Goal: Task Accomplishment & Management: Manage account settings

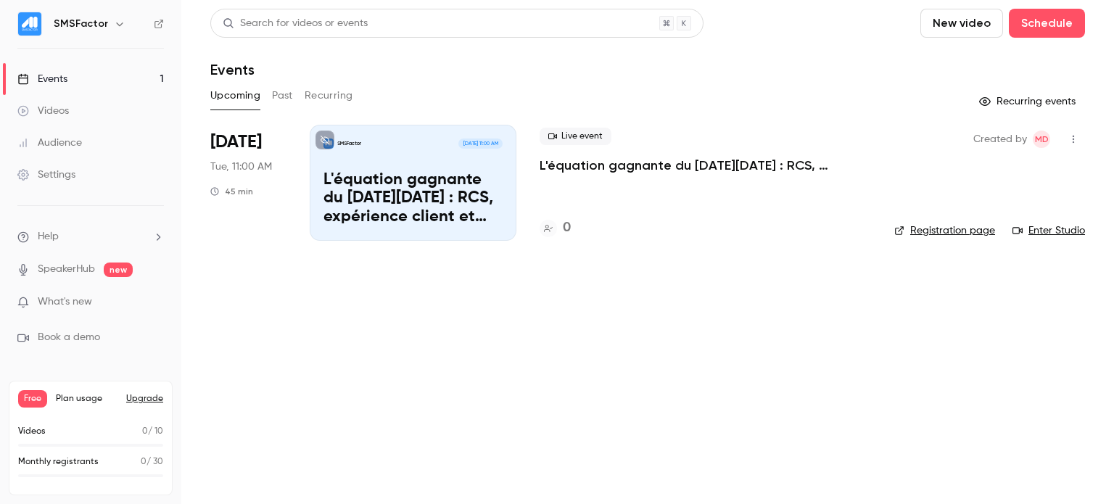
click at [648, 162] on p "L'équation gagnante du [DATE][DATE] : RCS, expérience client et rentabilité !" at bounding box center [706, 165] width 332 height 17
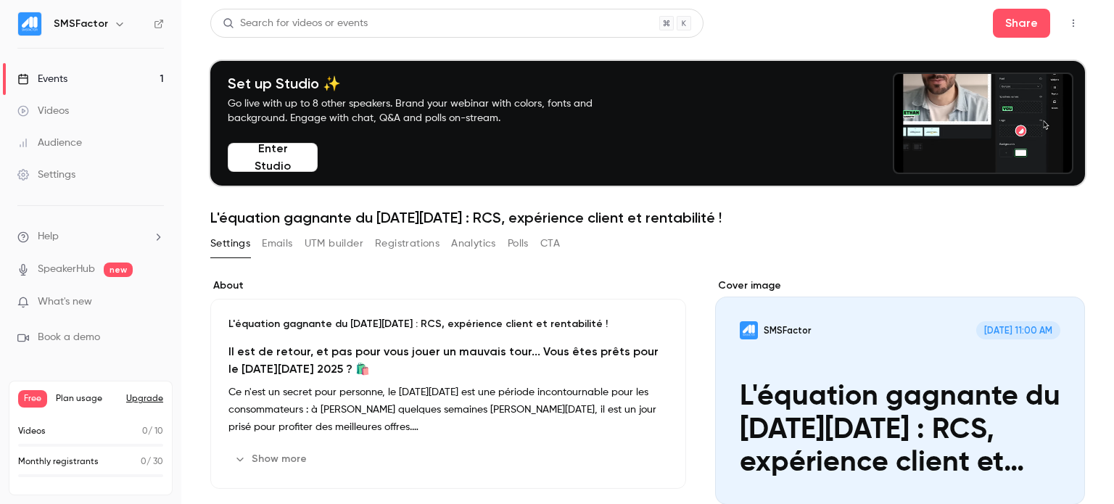
click at [93, 81] on link "Events 1" at bounding box center [90, 79] width 181 height 32
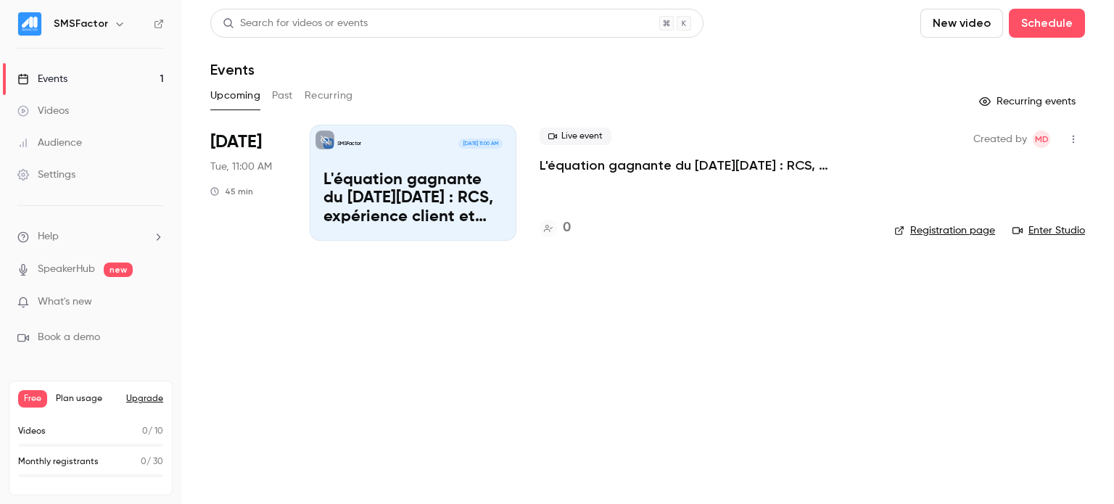
click at [1069, 139] on icon "button" at bounding box center [1074, 139] width 12 height 10
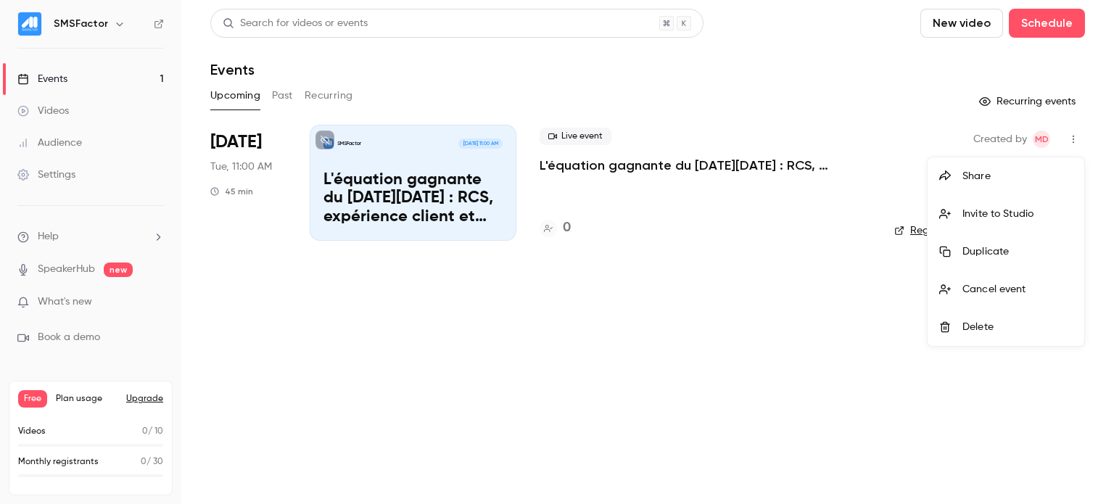
click at [417, 186] on div at bounding box center [557, 252] width 1114 height 504
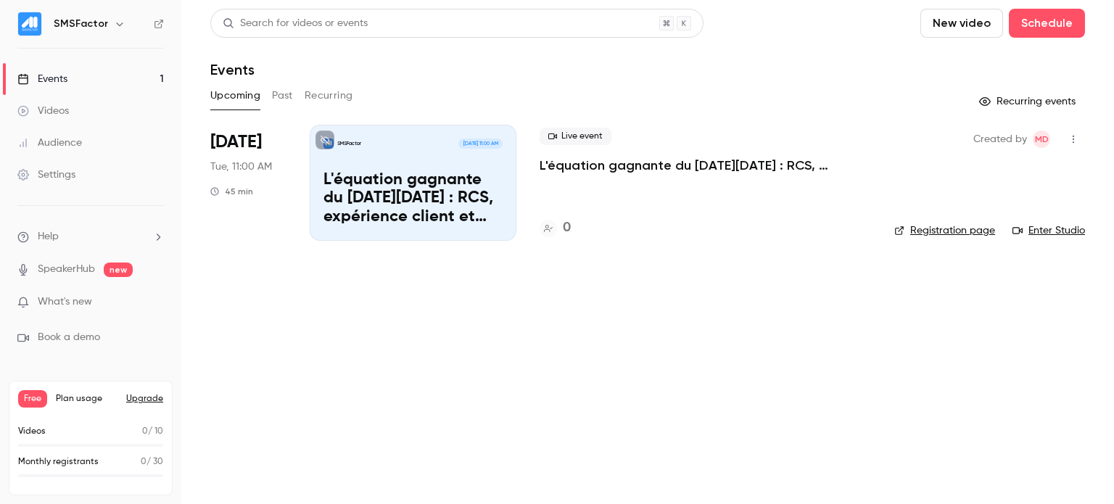
click at [365, 224] on p "L'équation gagnante du [DATE][DATE] : RCS, expérience client et rentabilité !" at bounding box center [413, 199] width 179 height 56
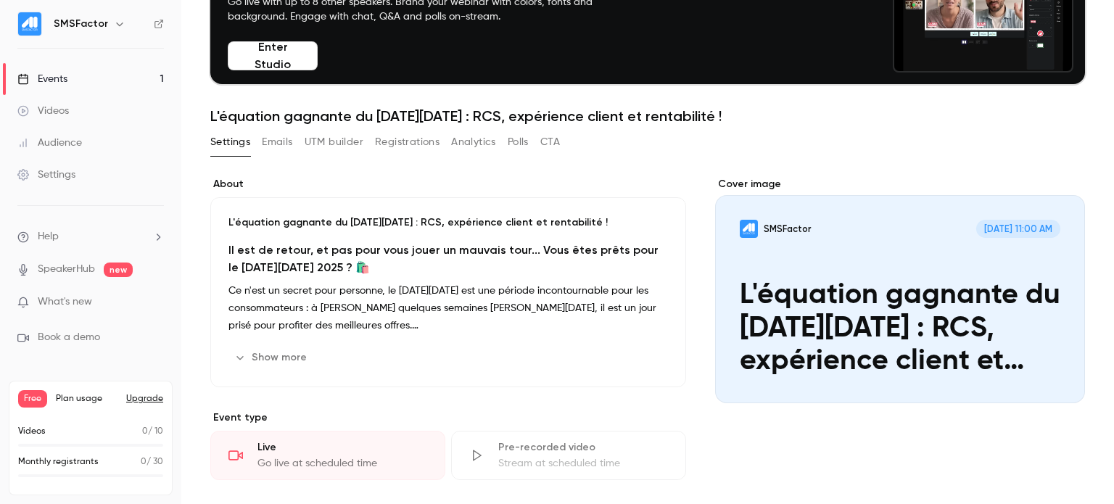
scroll to position [104, 0]
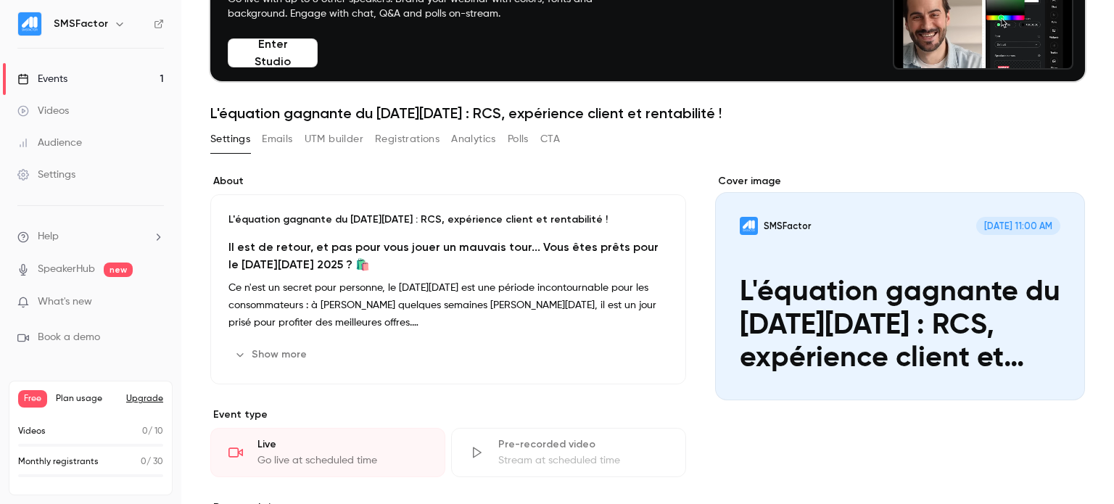
click at [342, 271] on h2 "Il est de retour, et pas pour vous jouer un mauvais tour... Vous êtes prêts pou…" at bounding box center [449, 256] width 440 height 35
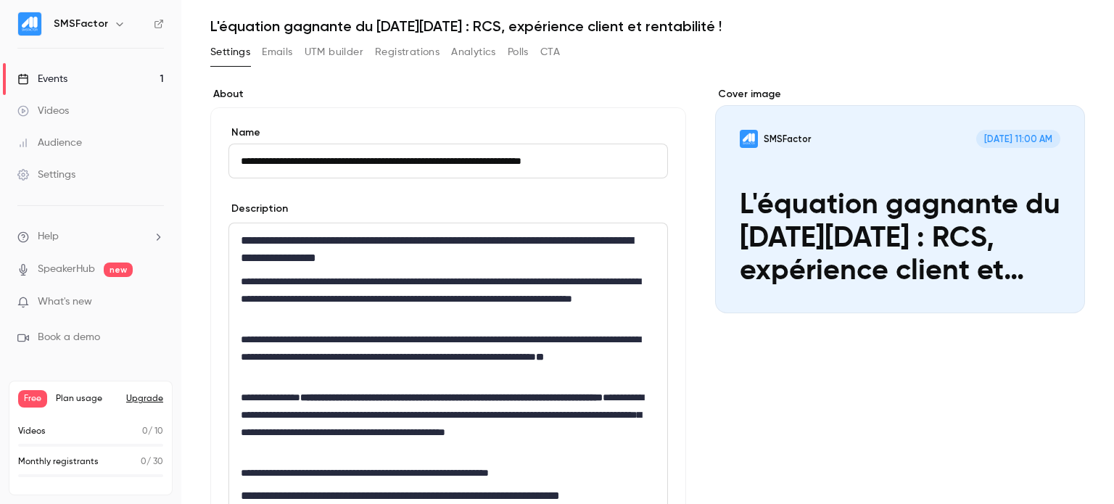
scroll to position [177, 0]
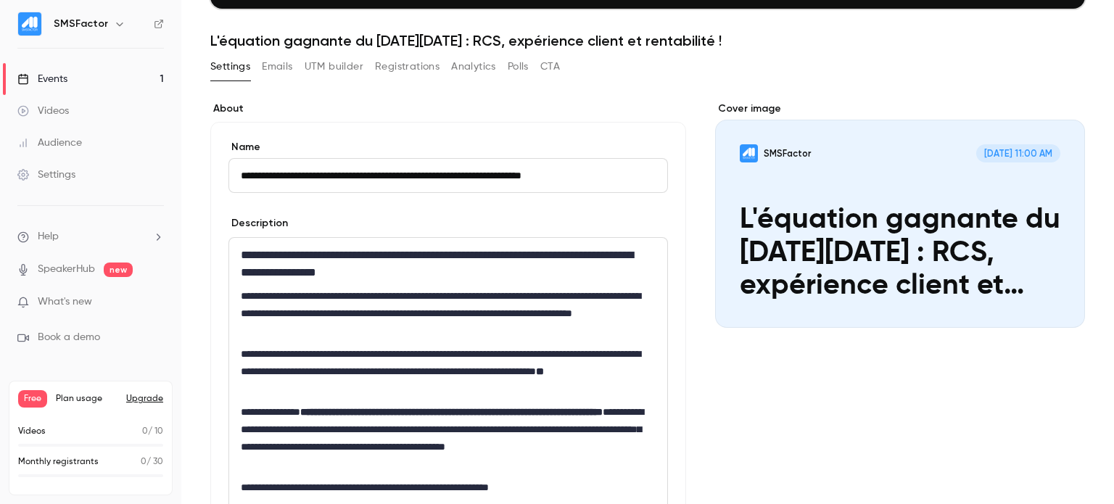
click at [609, 340] on div "**********" at bounding box center [448, 503] width 438 height 531
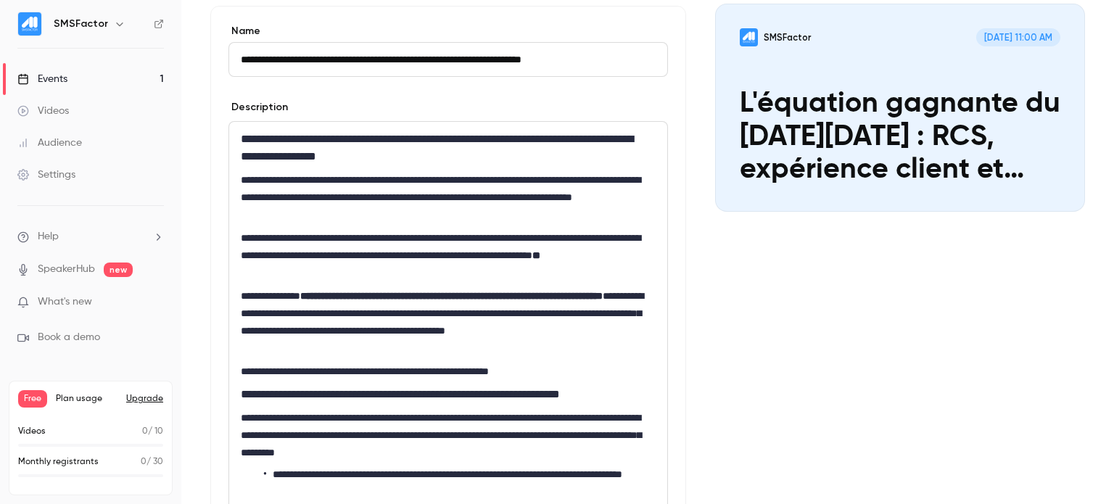
scroll to position [293, 0]
click at [549, 293] on strong "**********" at bounding box center [451, 296] width 303 height 10
click at [644, 311] on p "**********" at bounding box center [445, 322] width 409 height 70
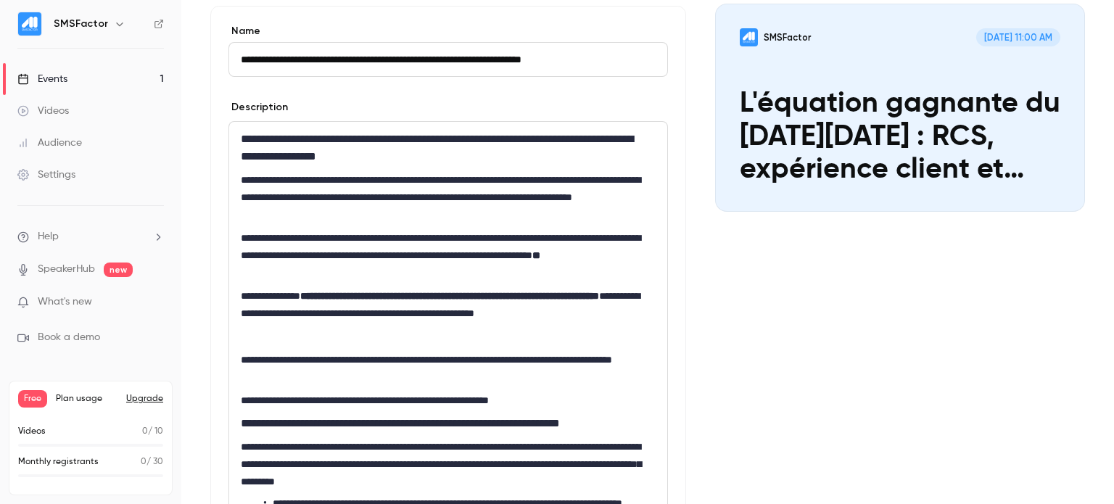
scroll to position [0, 0]
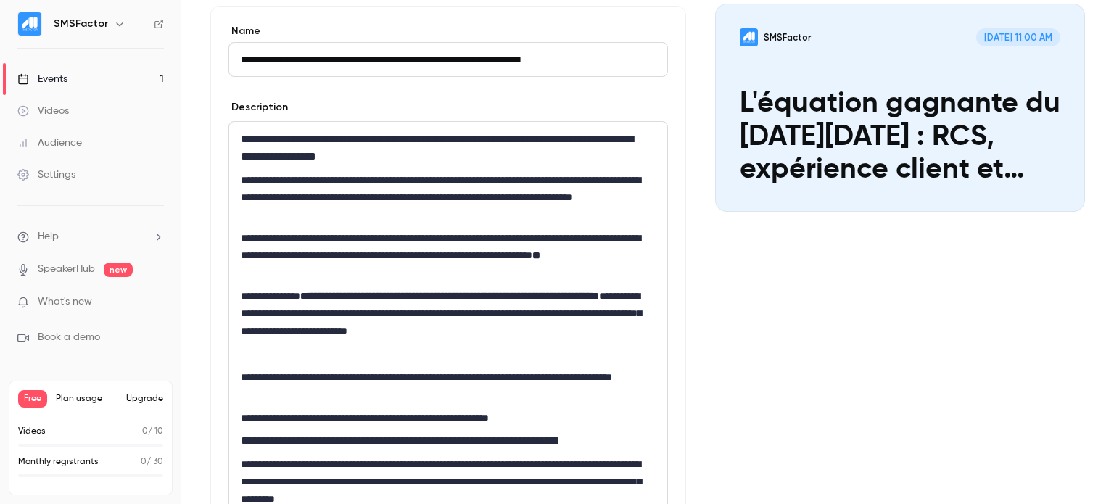
click at [543, 233] on p "**********" at bounding box center [445, 255] width 409 height 52
click at [654, 312] on div "**********" at bounding box center [448, 411] width 438 height 578
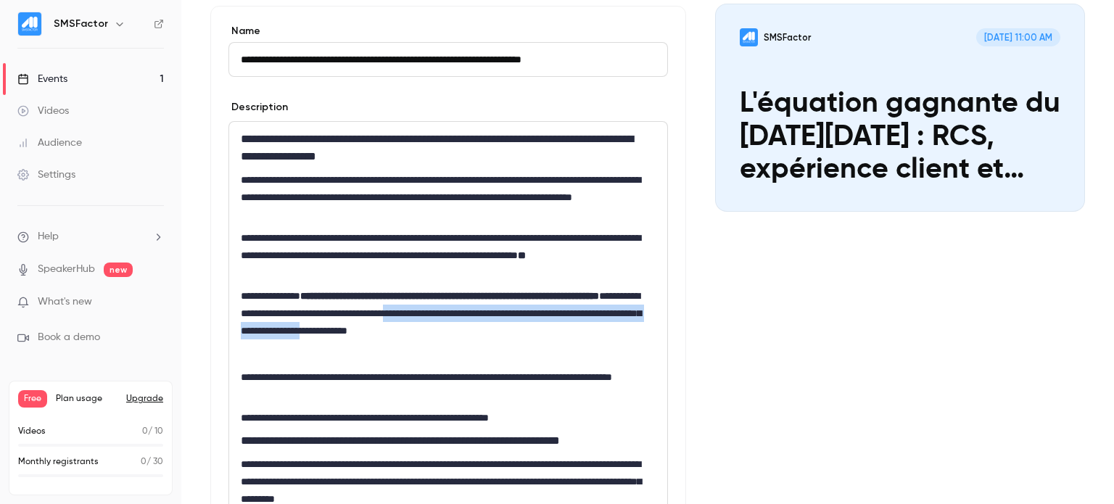
drag, startPoint x: 535, startPoint y: 330, endPoint x: 530, endPoint y: 313, distance: 17.7
click at [530, 313] on p "**********" at bounding box center [445, 313] width 409 height 52
click at [359, 357] on icon "bold" at bounding box center [364, 357] width 12 height 10
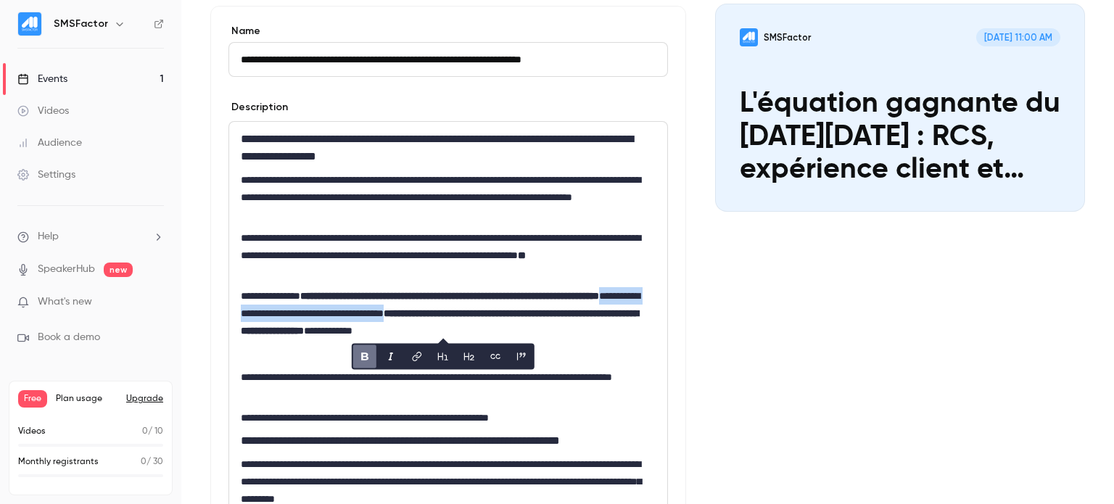
click at [359, 357] on icon "bold" at bounding box center [365, 357] width 12 height 10
click at [617, 332] on p "**********" at bounding box center [445, 313] width 409 height 52
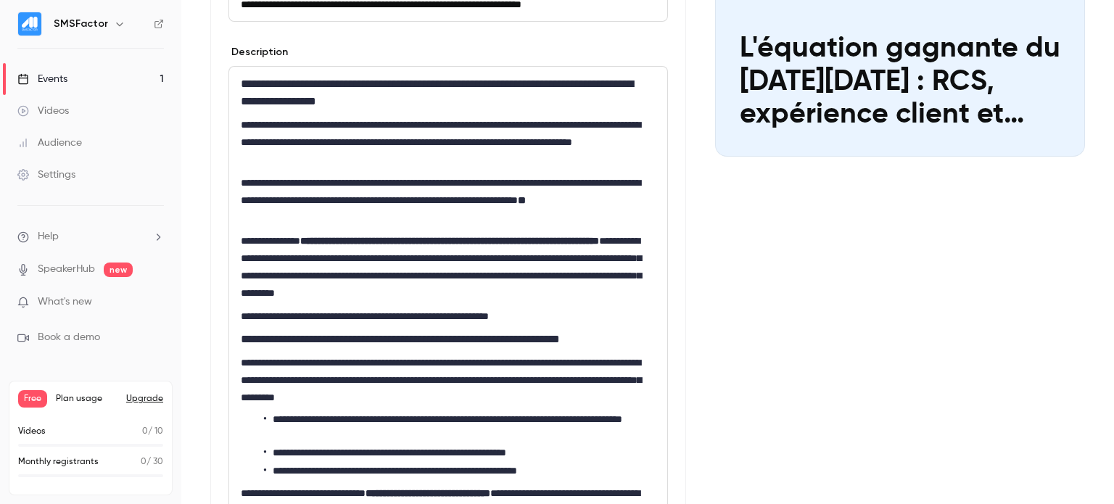
scroll to position [347, 0]
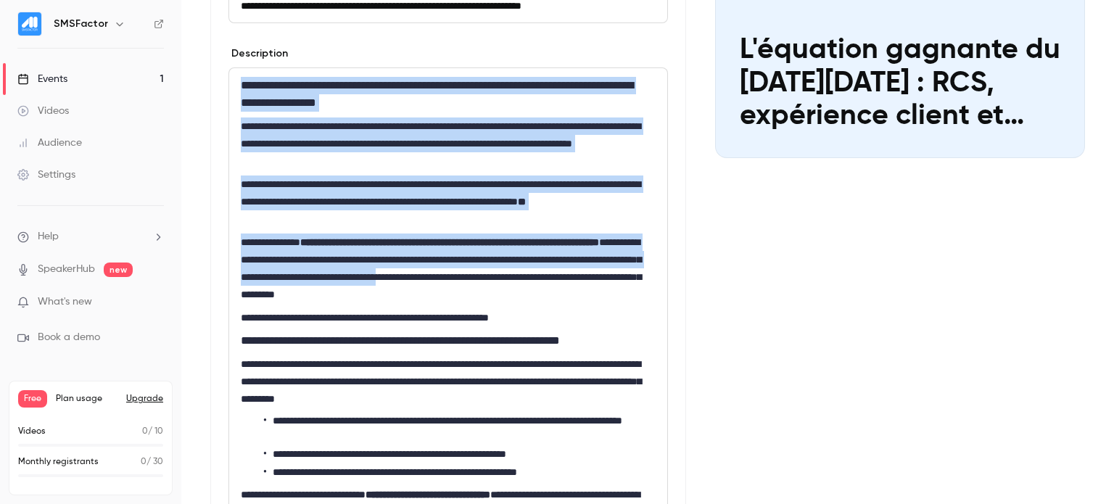
drag, startPoint x: 238, startPoint y: 72, endPoint x: 645, endPoint y: 274, distance: 454.6
click at [645, 274] on div "**********" at bounding box center [448, 333] width 438 height 531
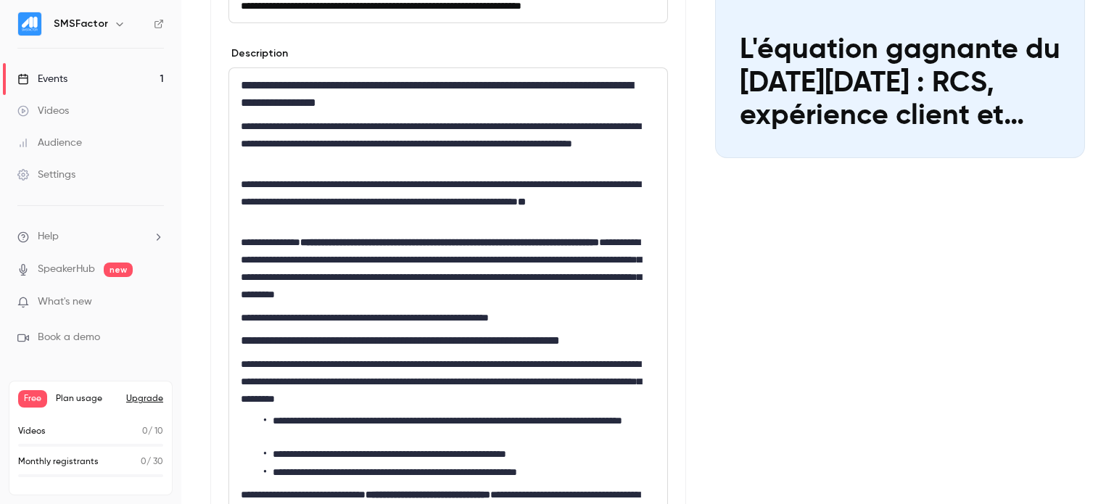
click at [718, 287] on div "Cover image SMSFactor [DATE] 11:00 AM L'équation gagnante du [DATE][DATE] : RCS…" at bounding box center [900, 471] width 370 height 1078
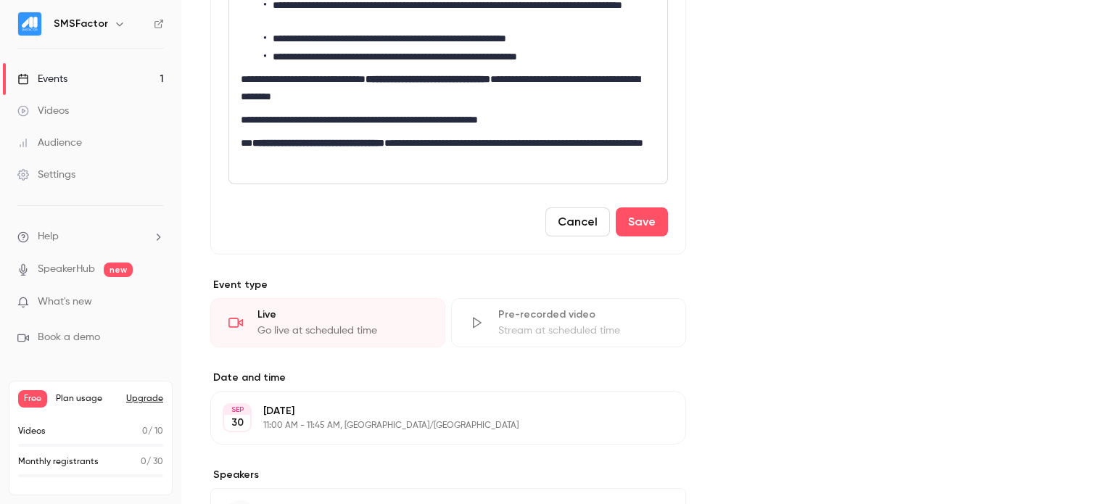
scroll to position [817, 0]
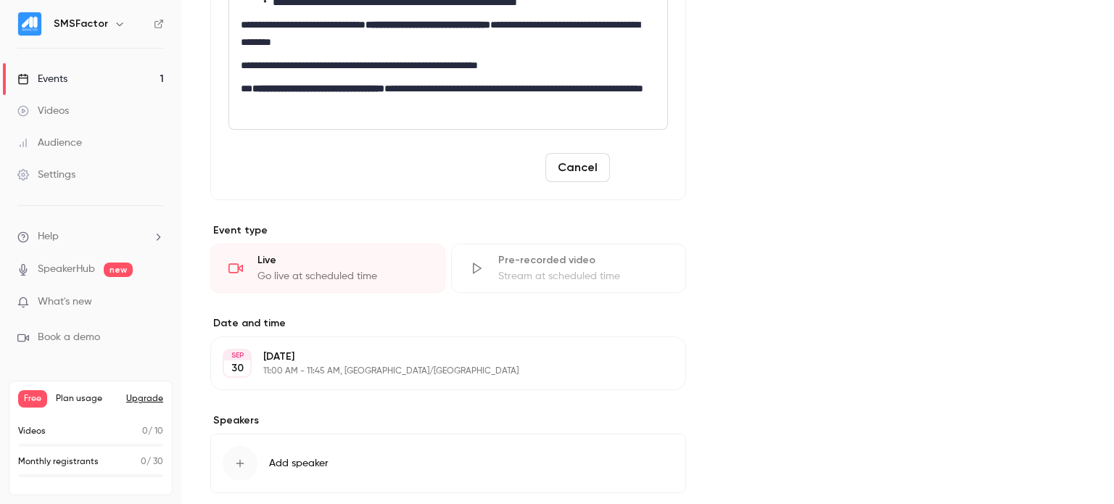
click at [647, 179] on button "Save" at bounding box center [642, 167] width 52 height 29
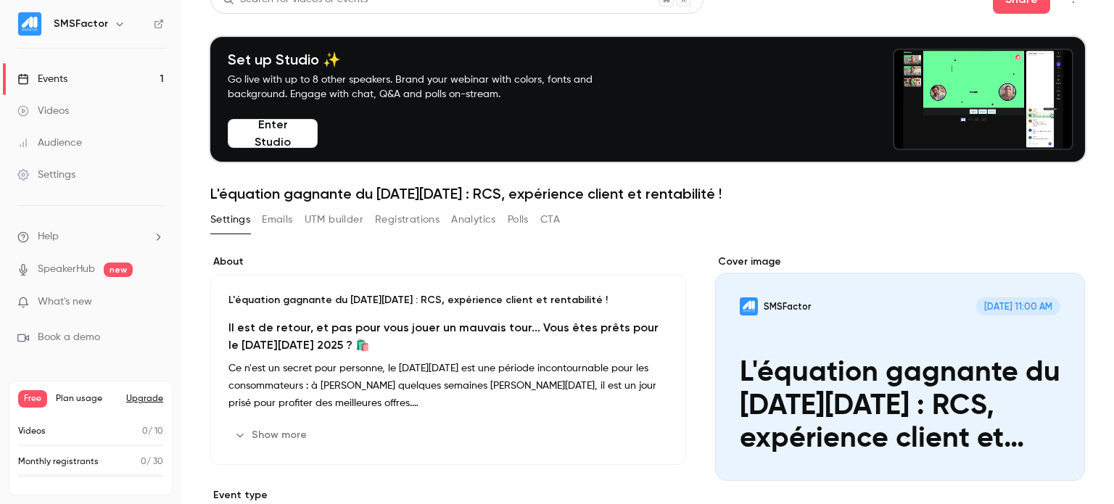
scroll to position [93, 0]
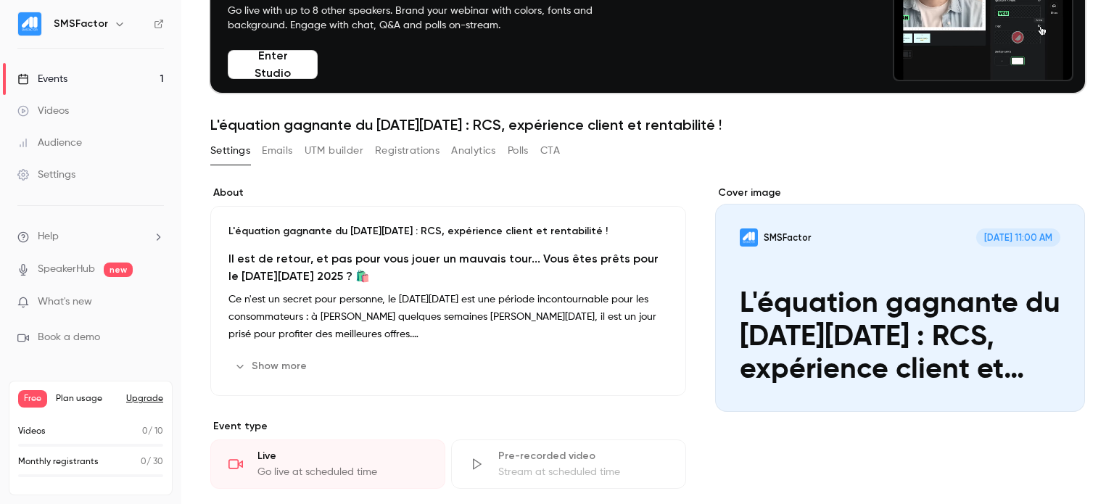
click at [1051, 380] on icon "Cover image" at bounding box center [1059, 386] width 16 height 12
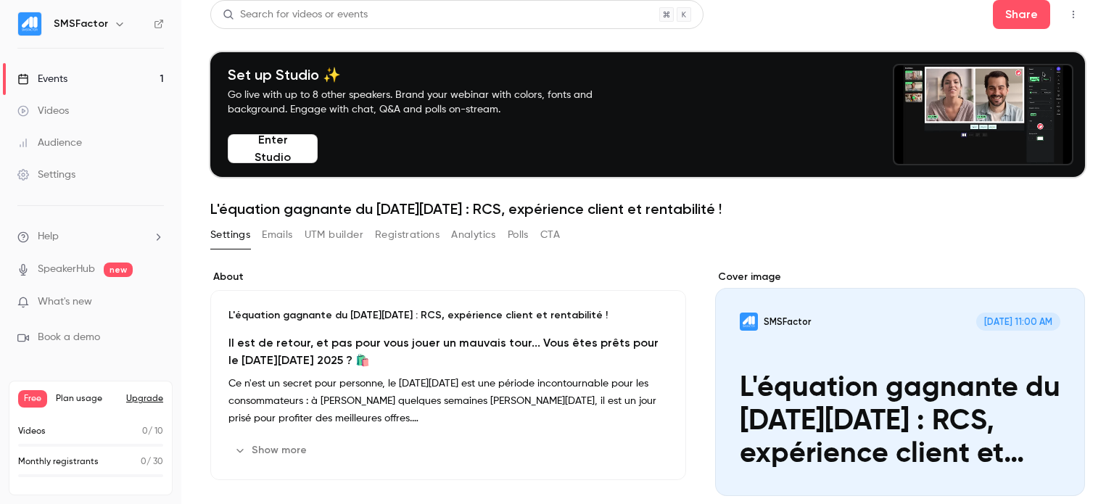
scroll to position [0, 0]
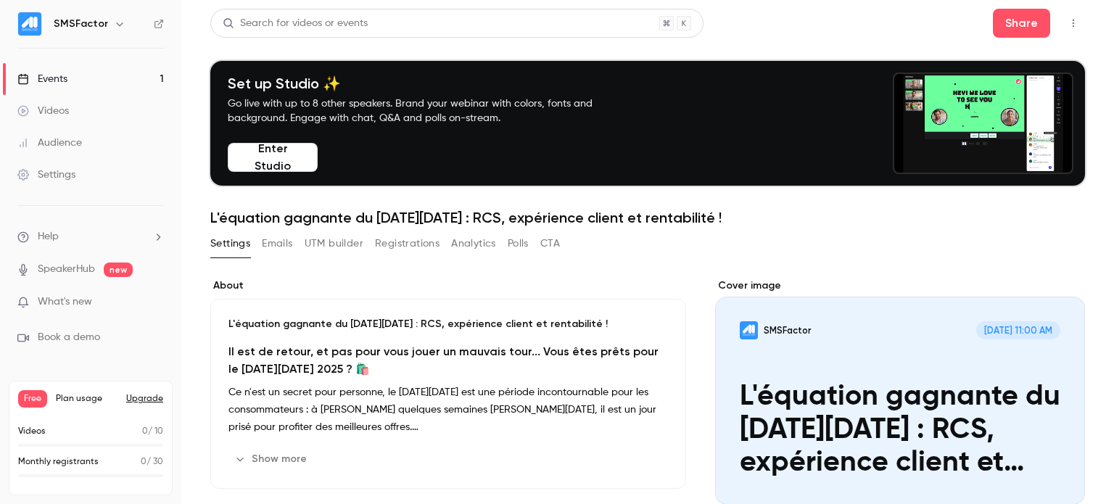
click at [276, 241] on button "Emails" at bounding box center [277, 243] width 30 height 23
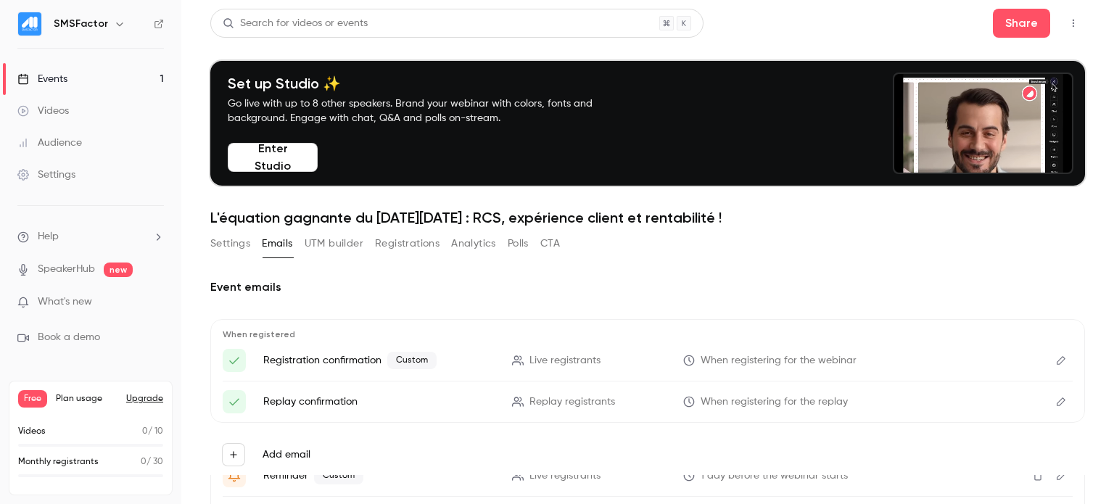
click at [334, 247] on button "UTM builder" at bounding box center [334, 243] width 59 height 23
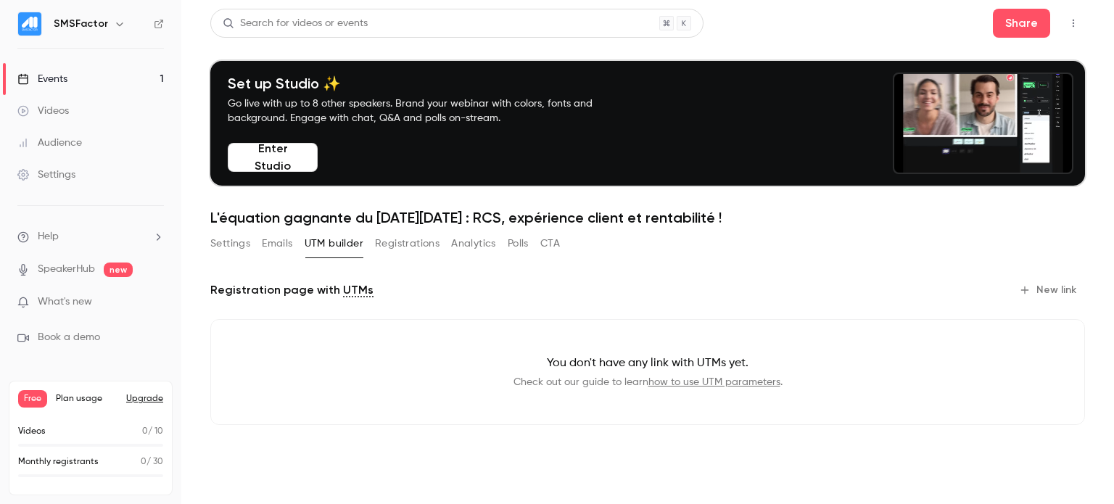
click at [273, 240] on button "Emails" at bounding box center [277, 243] width 30 height 23
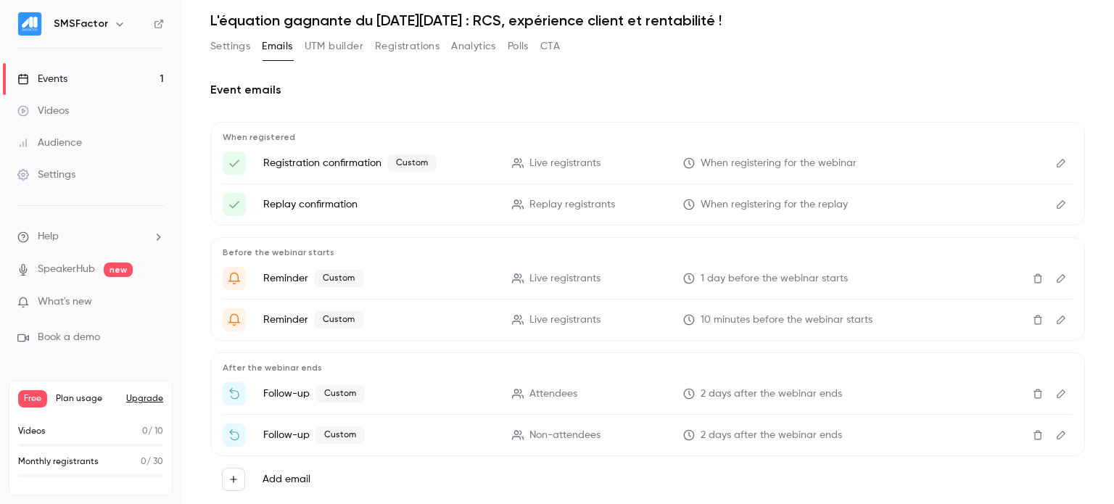
scroll to position [232, 0]
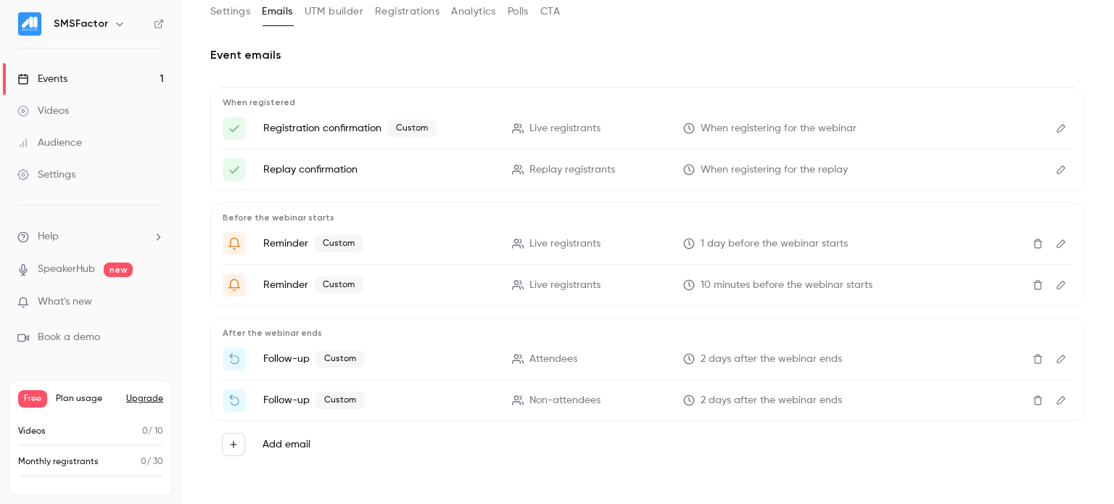
click at [1056, 169] on icon "Edit" at bounding box center [1062, 170] width 12 height 10
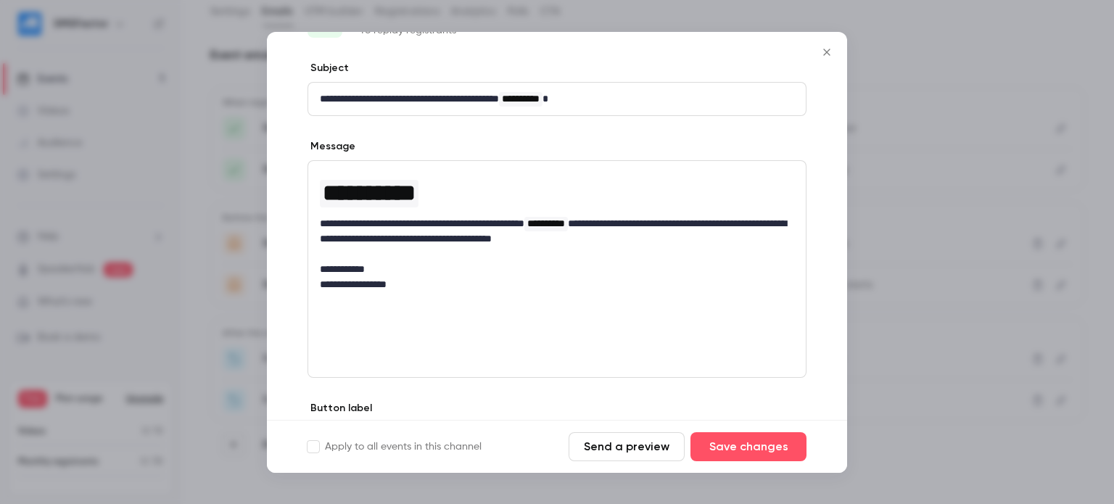
scroll to position [145, 0]
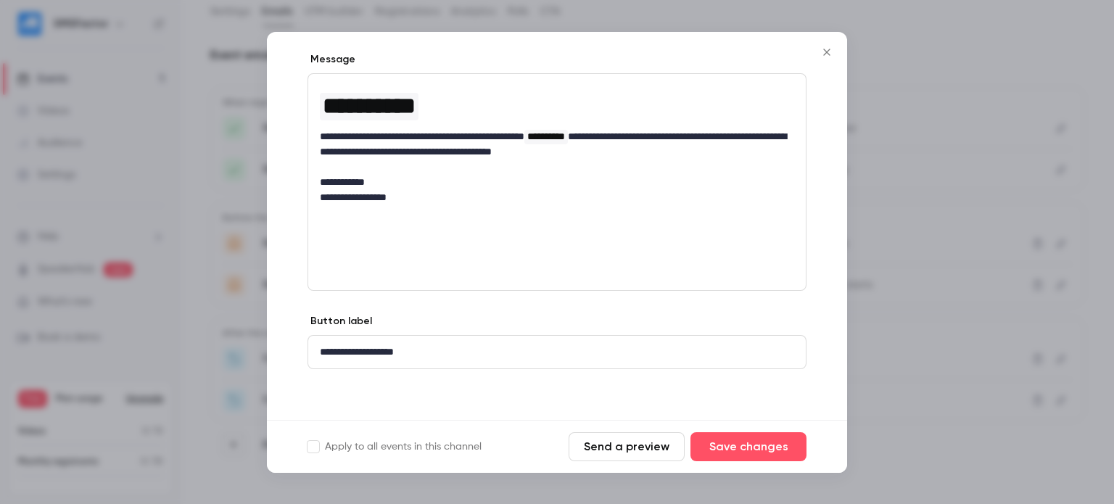
click at [831, 50] on icon "Close" at bounding box center [826, 52] width 17 height 12
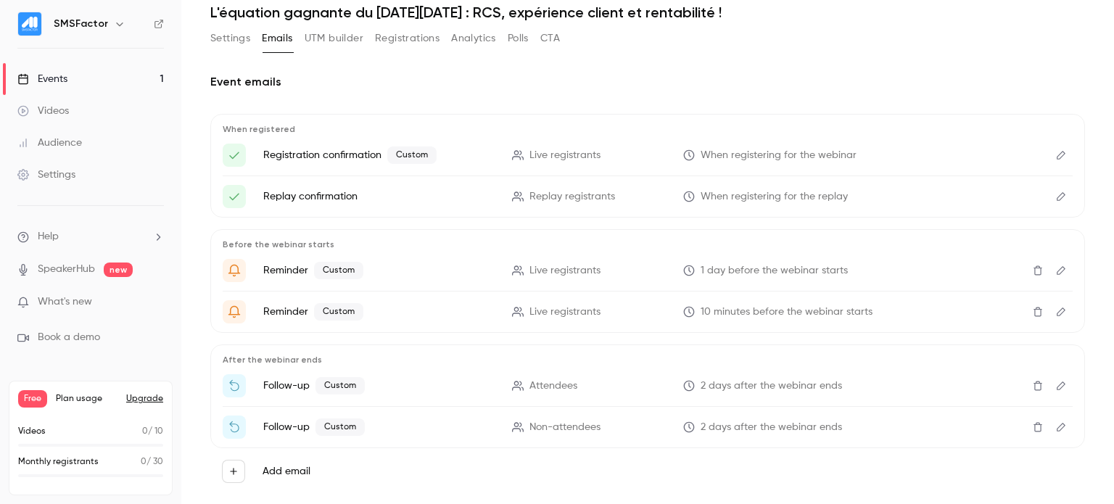
scroll to position [232, 0]
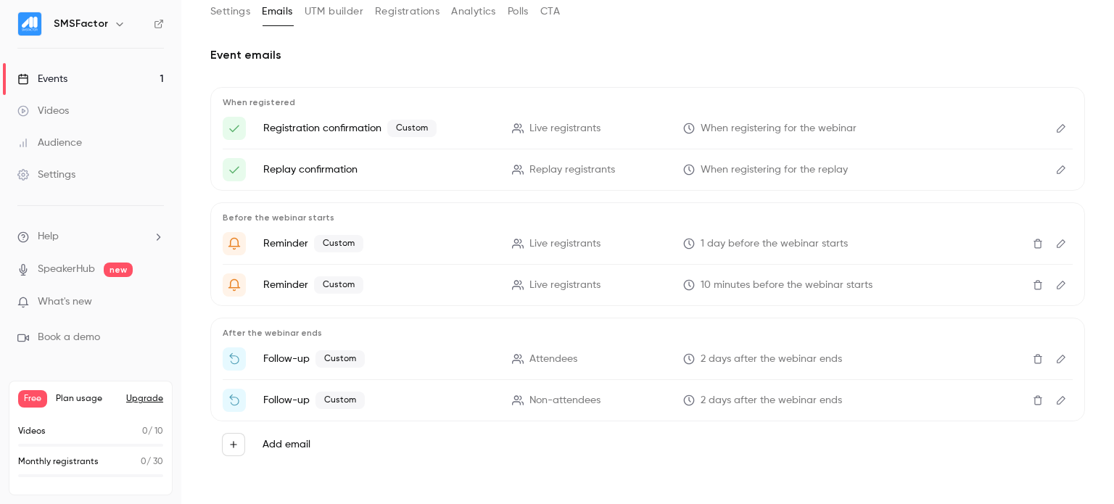
click at [1056, 244] on icon "Edit" at bounding box center [1062, 244] width 12 height 10
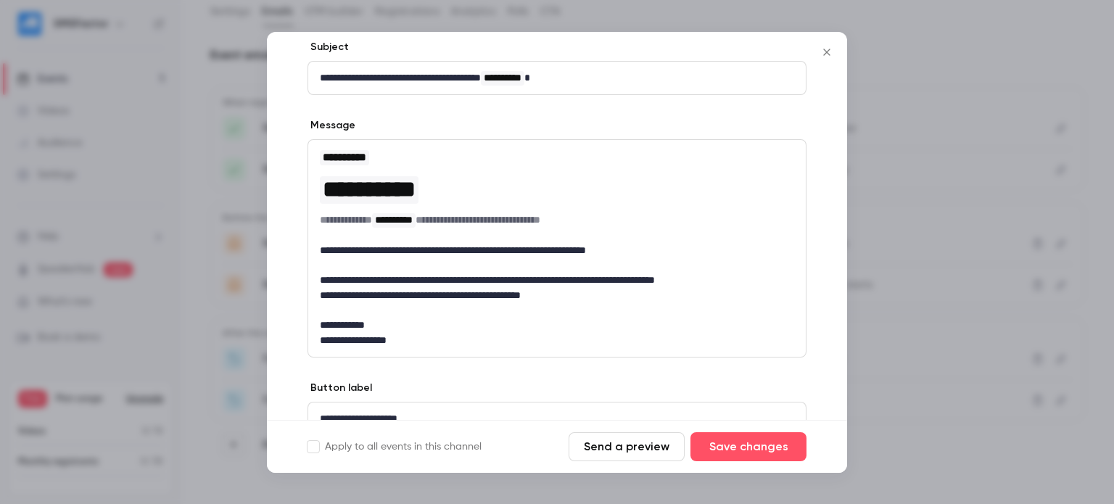
scroll to position [0, 0]
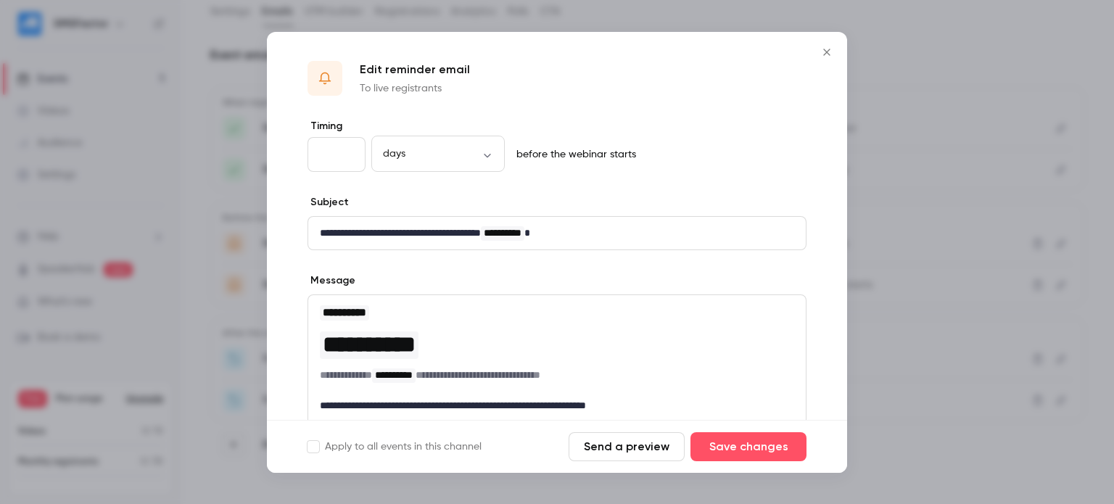
click at [833, 44] on button "Close" at bounding box center [827, 52] width 29 height 29
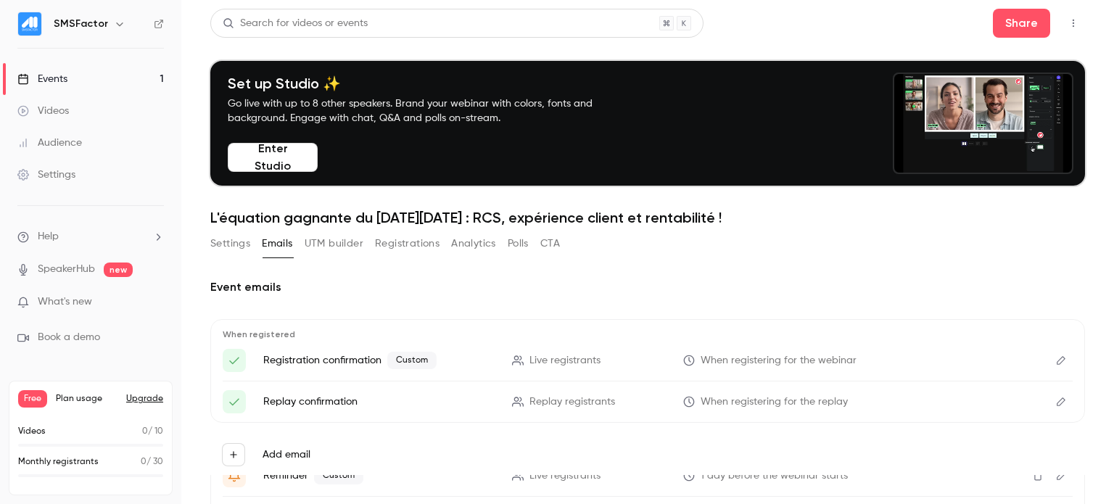
click at [554, 233] on button "CTA" at bounding box center [551, 243] width 20 height 23
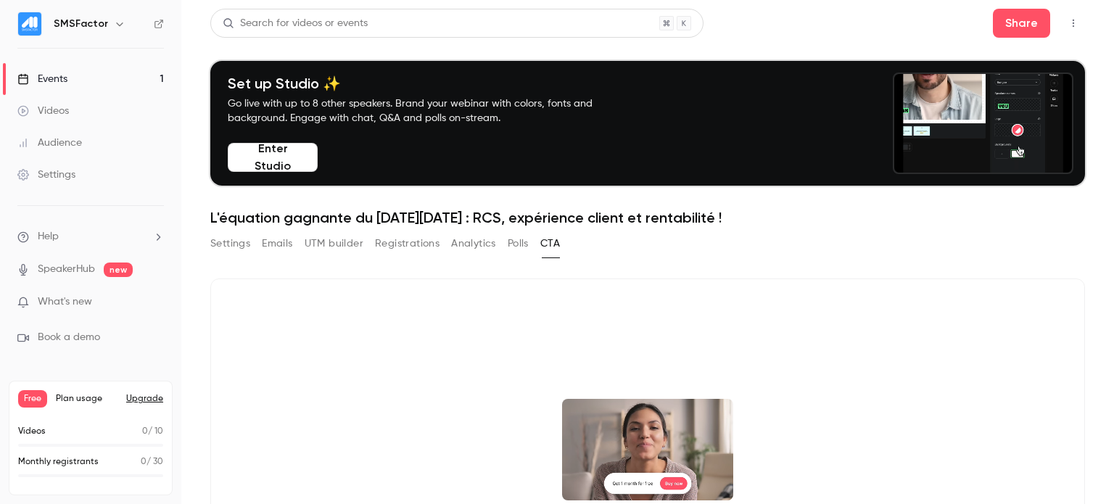
click at [519, 245] on button "Polls" at bounding box center [518, 243] width 21 height 23
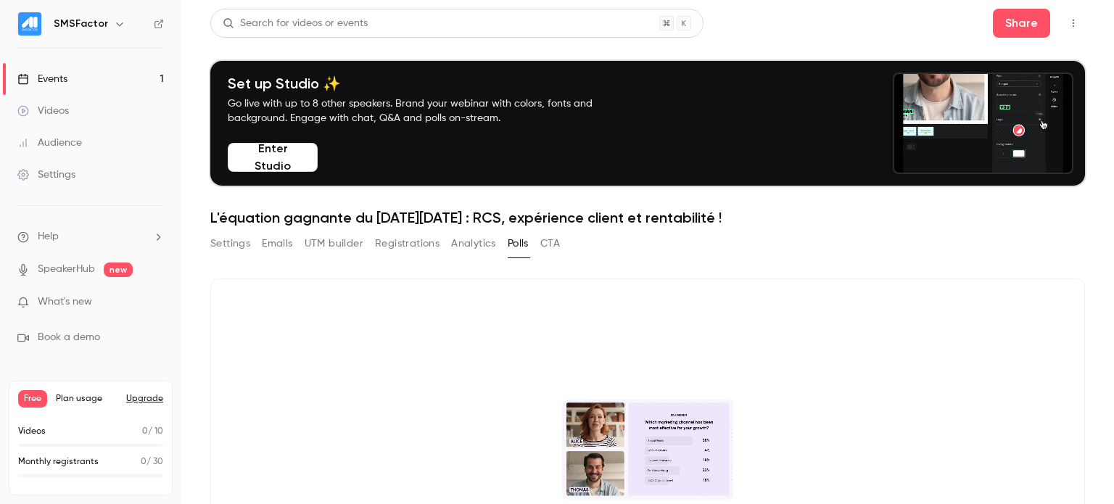
click at [453, 242] on button "Analytics" at bounding box center [473, 243] width 45 height 23
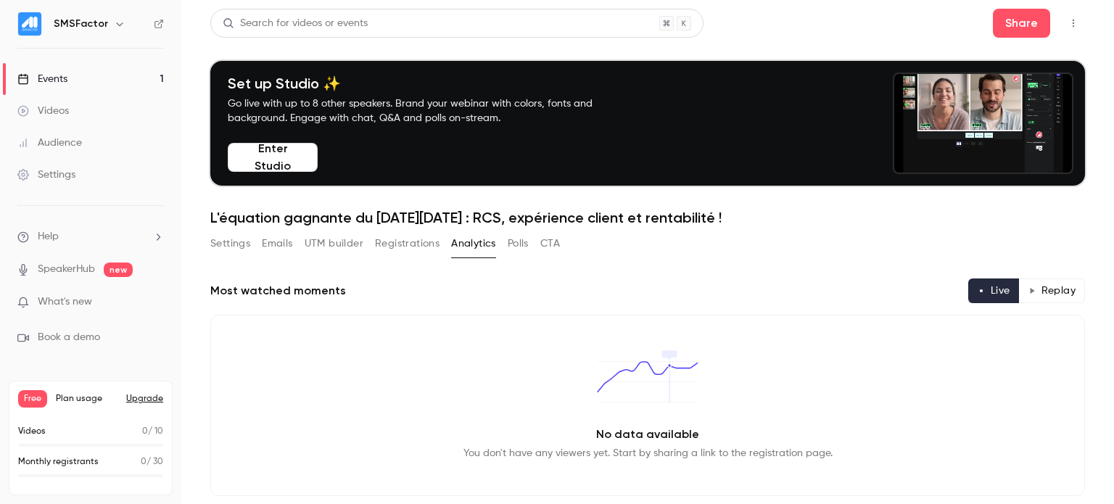
click at [404, 245] on button "Registrations" at bounding box center [407, 243] width 65 height 23
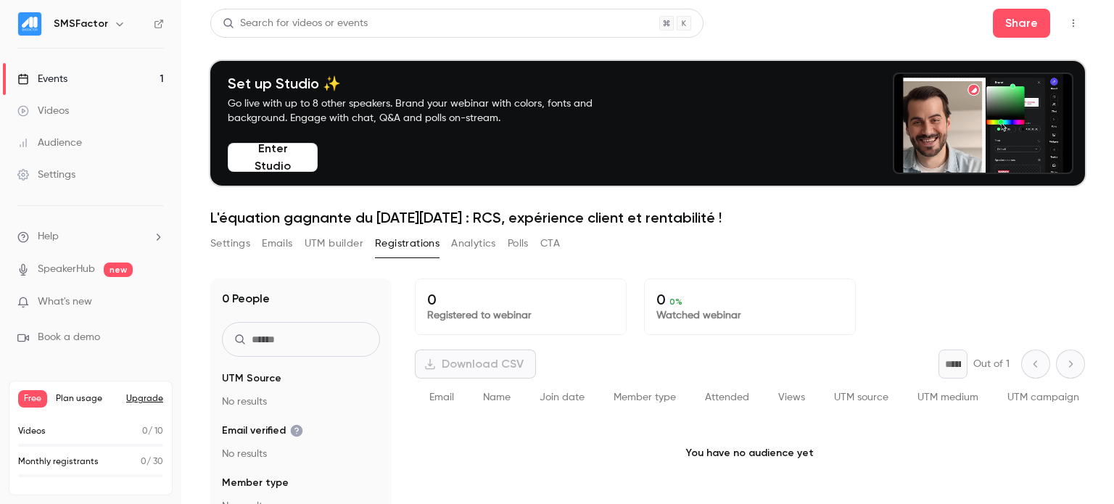
click at [329, 249] on button "UTM builder" at bounding box center [334, 243] width 59 height 23
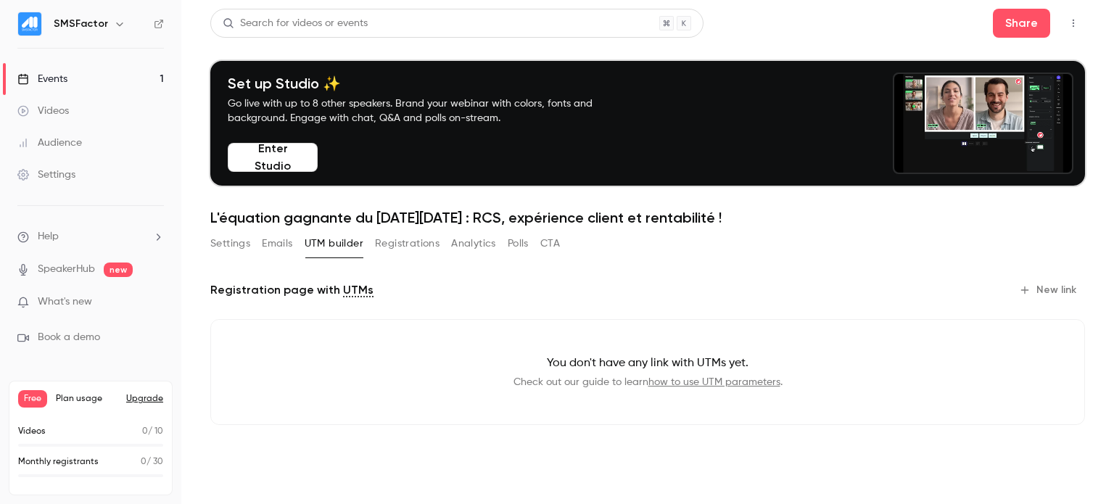
click at [265, 242] on button "Emails" at bounding box center [277, 243] width 30 height 23
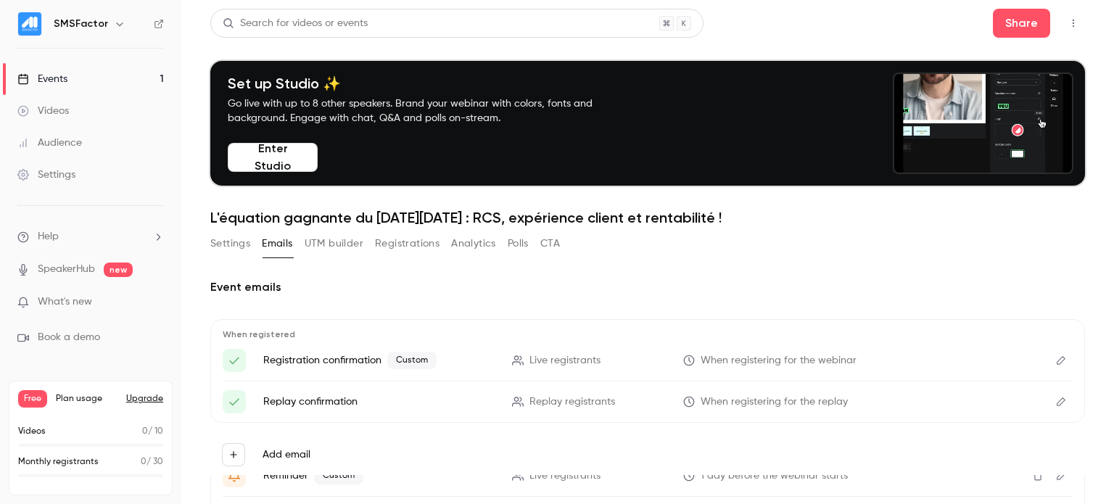
click at [218, 239] on button "Settings" at bounding box center [230, 243] width 40 height 23
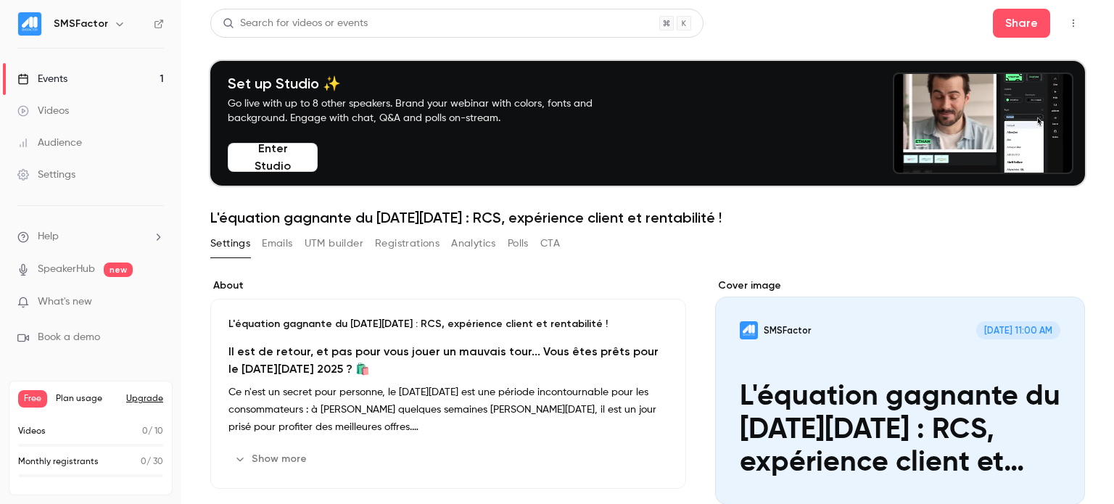
click at [141, 403] on button "Upgrade" at bounding box center [144, 399] width 37 height 12
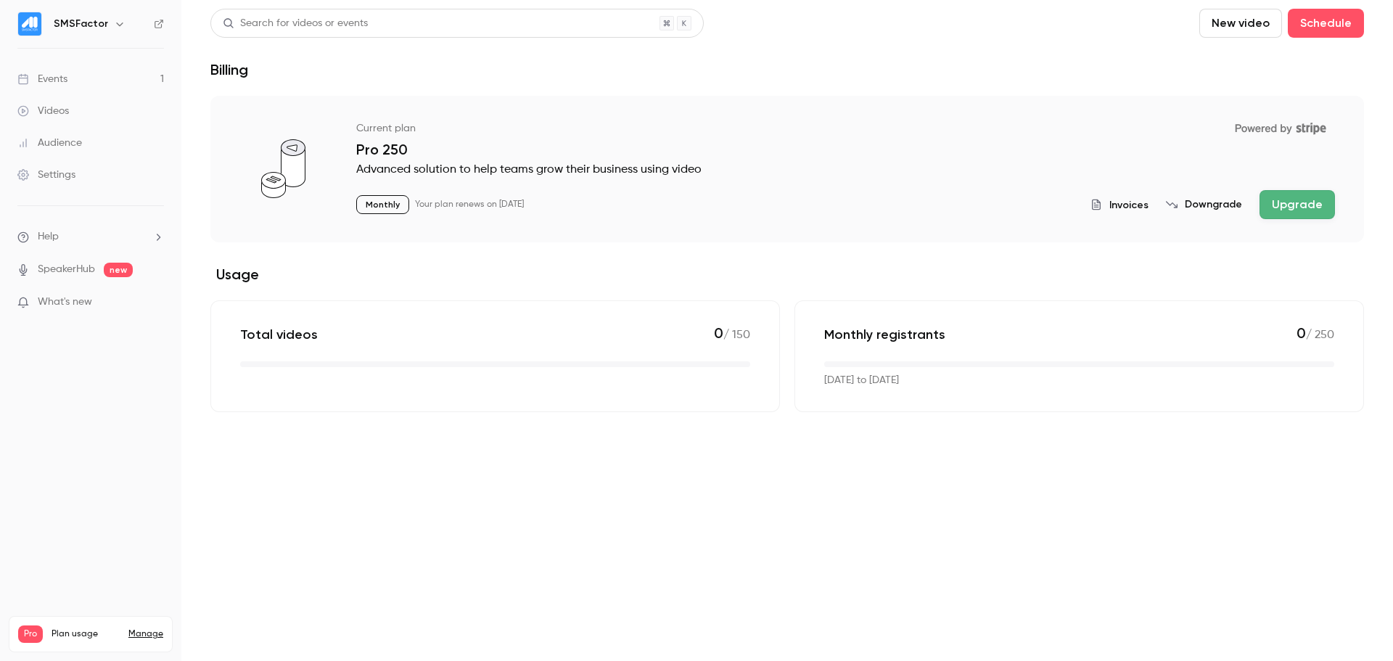
click at [105, 67] on link "Events 1" at bounding box center [90, 79] width 181 height 32
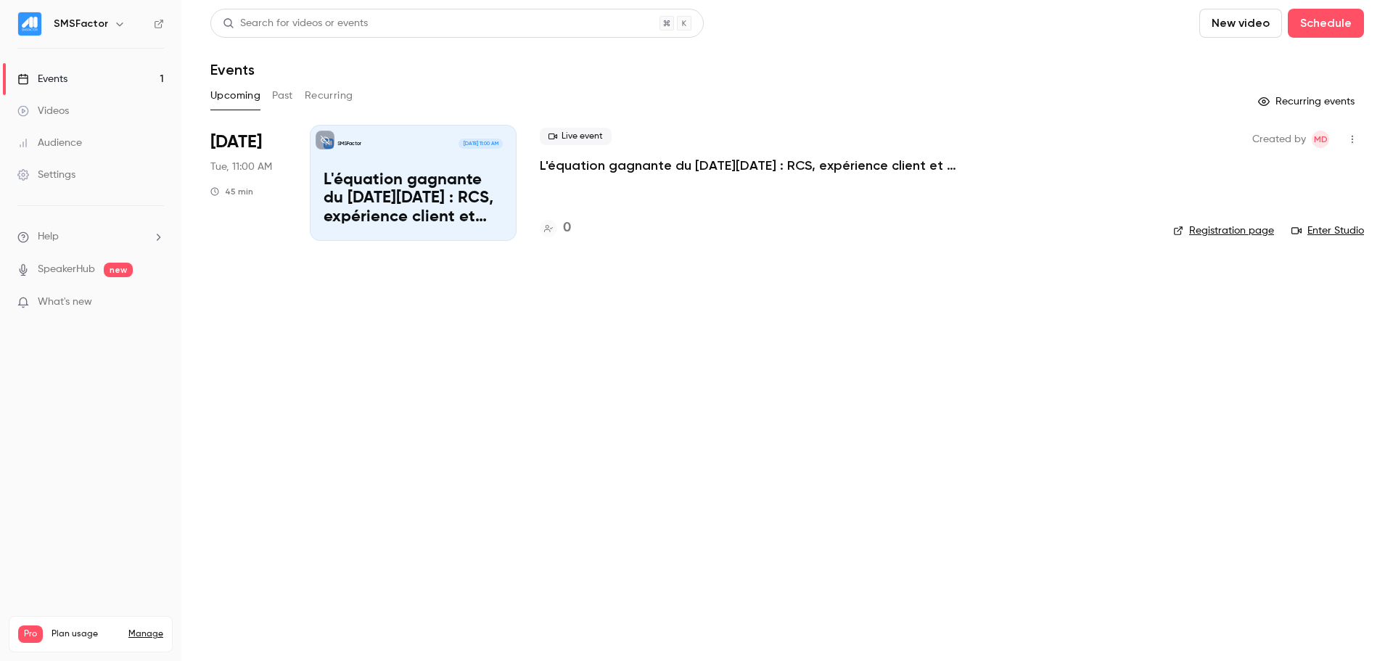
click at [340, 192] on p "L'équation gagnante du [DATE][DATE] : RCS, expérience client et rentabilité !" at bounding box center [413, 199] width 179 height 56
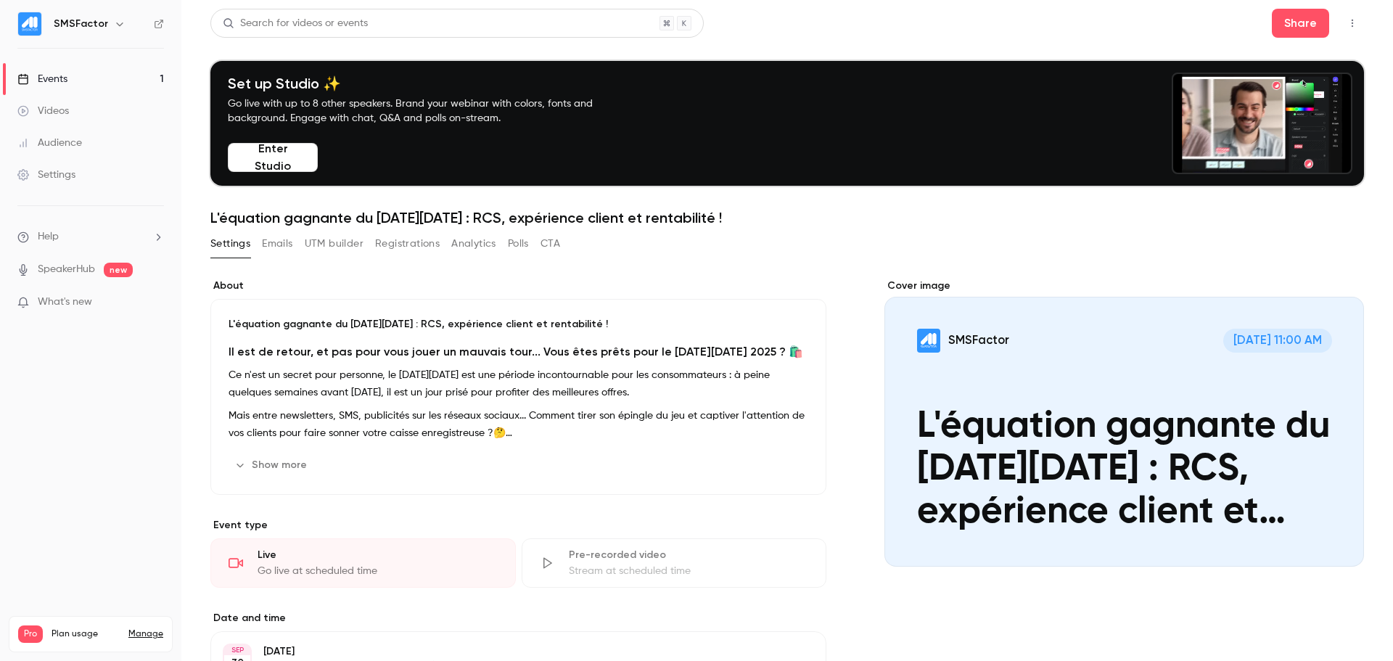
click at [477, 377] on p "Ce n'est un secret pour personne, le [DATE][DATE] est une période incontournabl…" at bounding box center [519, 383] width 580 height 35
